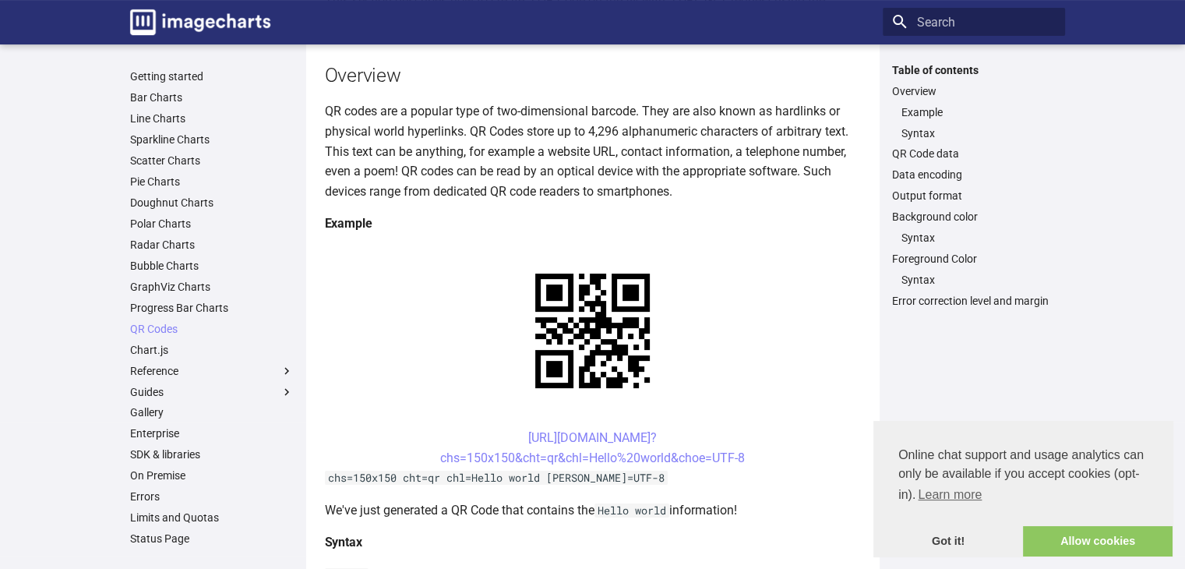
scroll to position [234, 0]
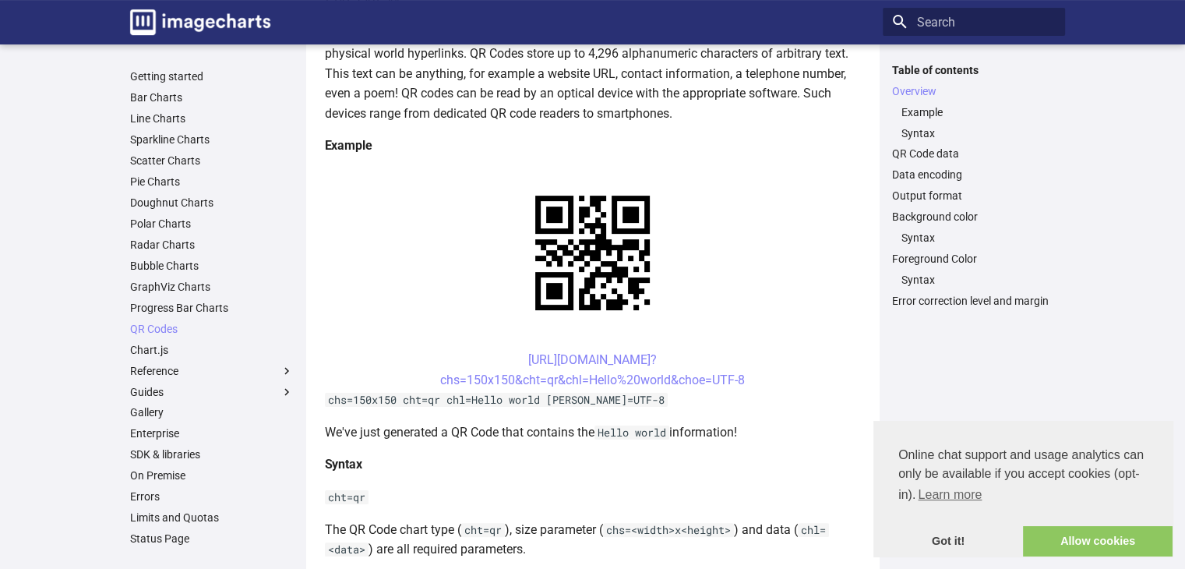
drag, startPoint x: 500, startPoint y: 357, endPoint x: 610, endPoint y: 349, distance: 110.2
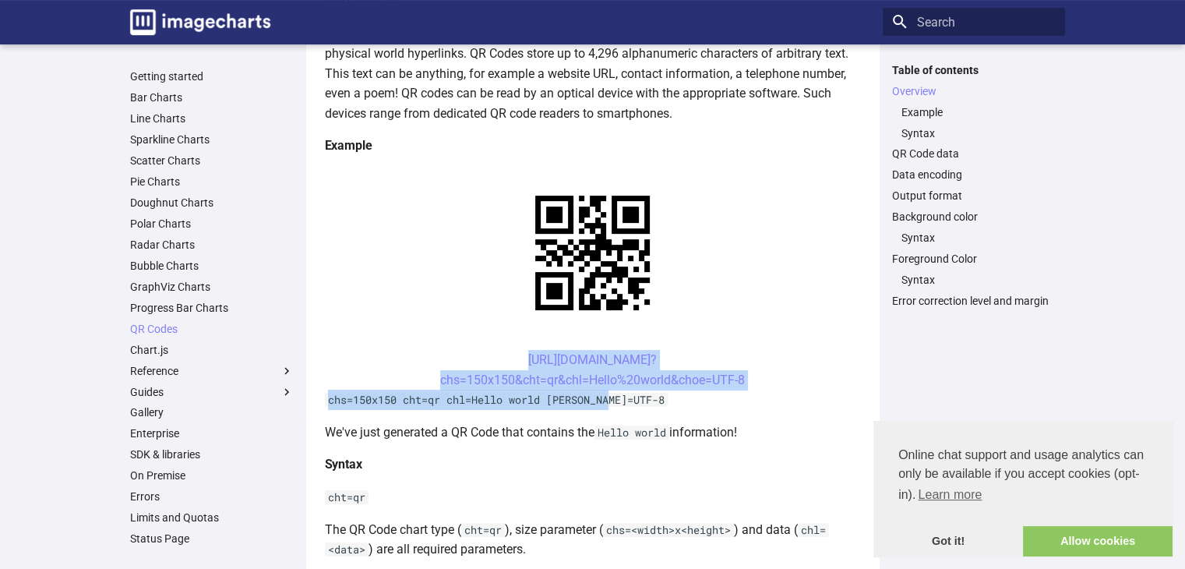
drag, startPoint x: 551, startPoint y: 358, endPoint x: 620, endPoint y: 409, distance: 86.4
copy article "[URL][DOMAIN_NAME]? chs=150x150&cht=qr&chl=Hello%20world&choe=UTF-8 chs=150x150…"
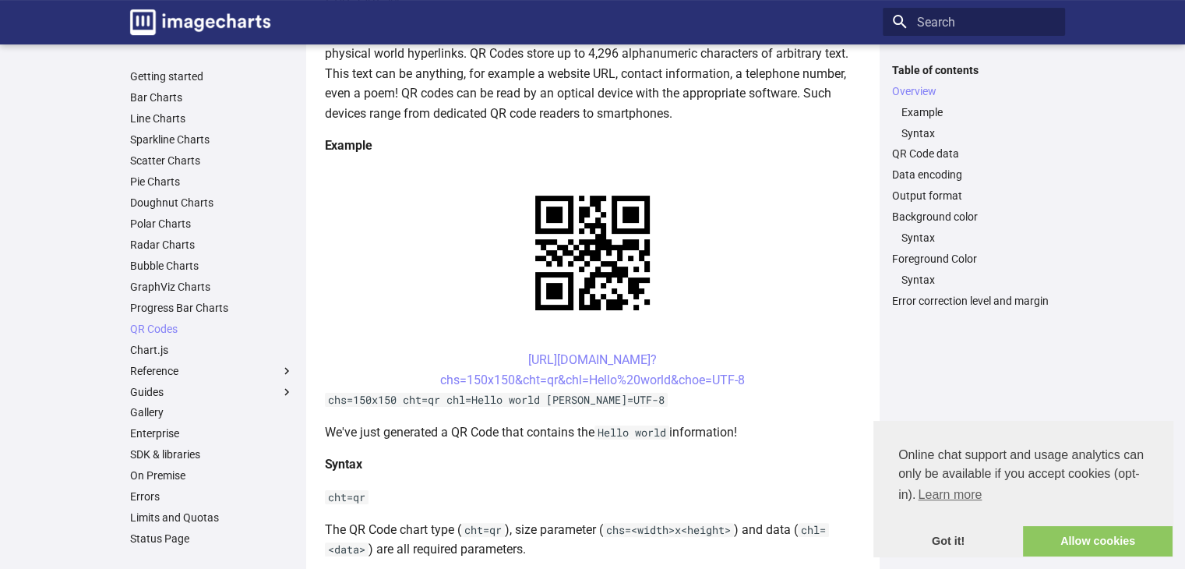
drag, startPoint x: 783, startPoint y: 450, endPoint x: 791, endPoint y: 456, distance: 10.6
drag, startPoint x: 528, startPoint y: 340, endPoint x: 755, endPoint y: 383, distance: 230.8
copy link "[URL][DOMAIN_NAME]? chs=150x150&cht=qr&chl=Hello%20world&choe=UTF-8"
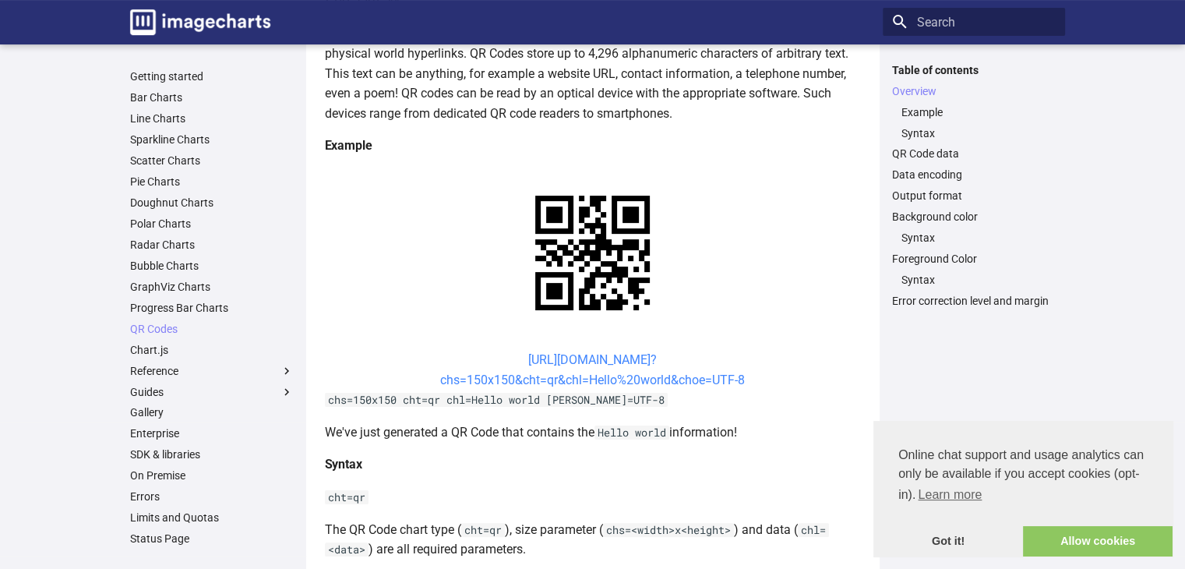
drag, startPoint x: 618, startPoint y: 366, endPoint x: 530, endPoint y: 362, distance: 88.2
copy link "[URL][DOMAIN_NAME]? chs=150x150&cht=qr&chl=Hello%20world&choe=UTF-8"
